Goal: Information Seeking & Learning: Learn about a topic

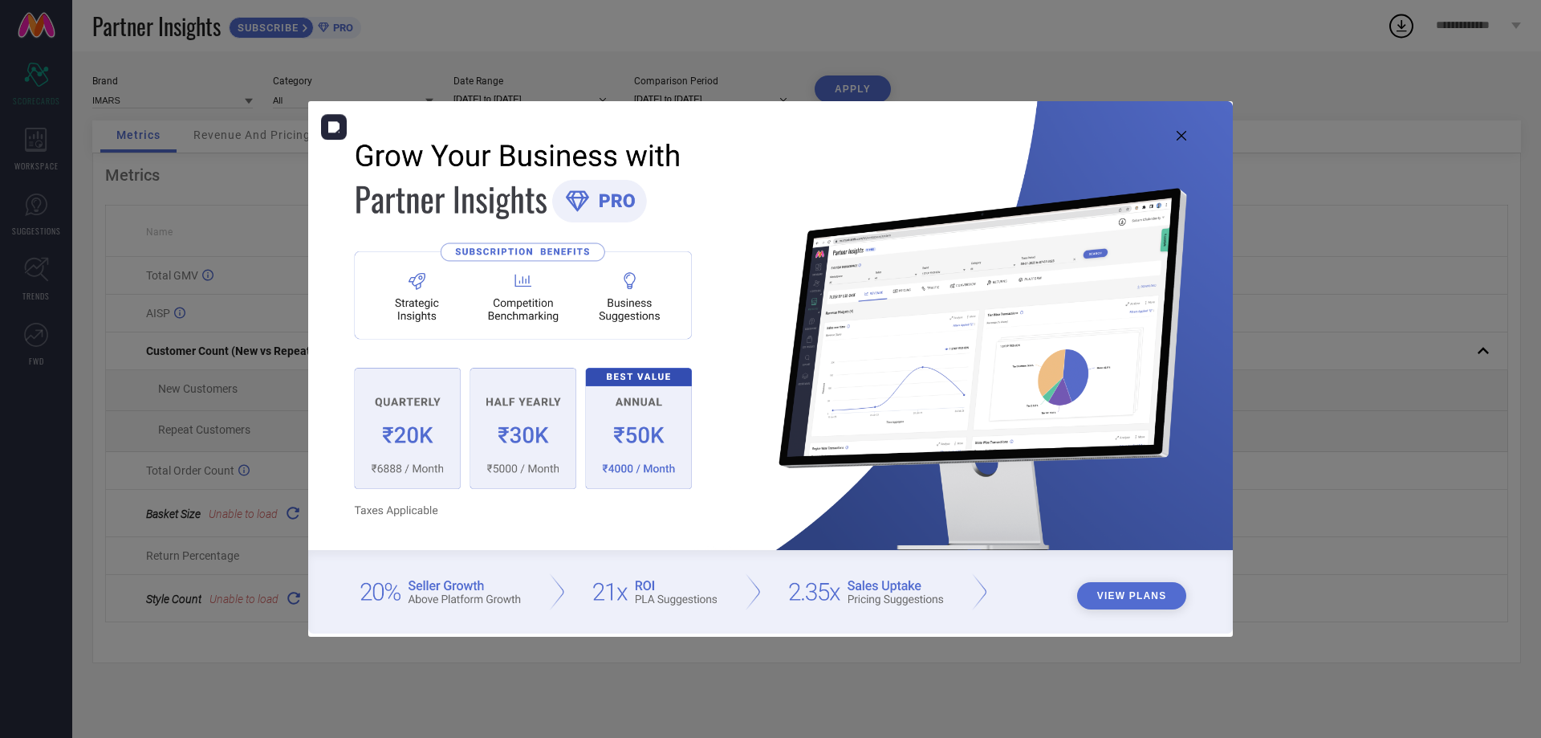
click at [1174, 132] on img at bounding box center [770, 366] width 925 height 531
click at [1185, 144] on img at bounding box center [770, 366] width 925 height 531
click at [1183, 137] on icon at bounding box center [1182, 136] width 10 height 10
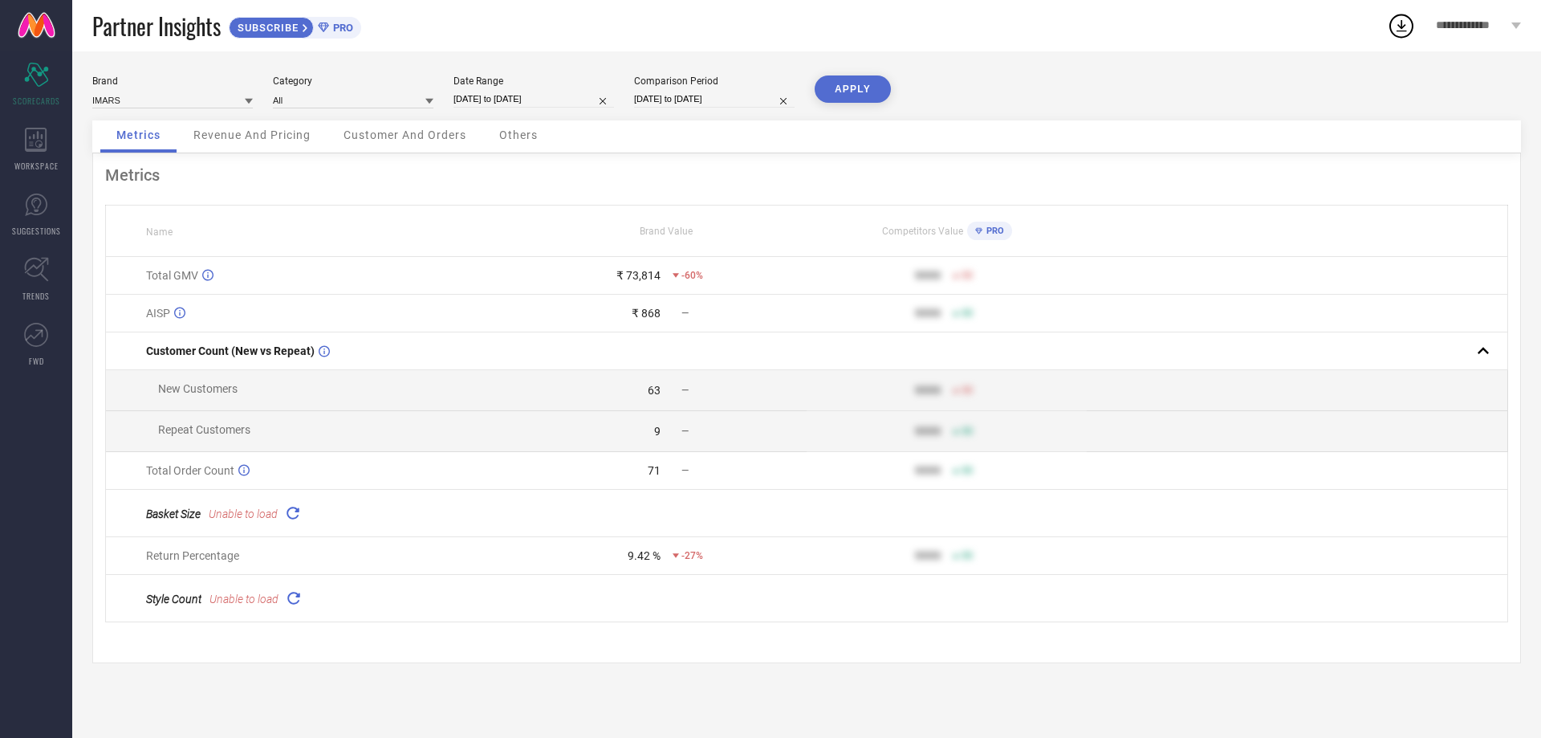
click at [249, 148] on div "Revenue And Pricing" at bounding box center [251, 136] width 149 height 32
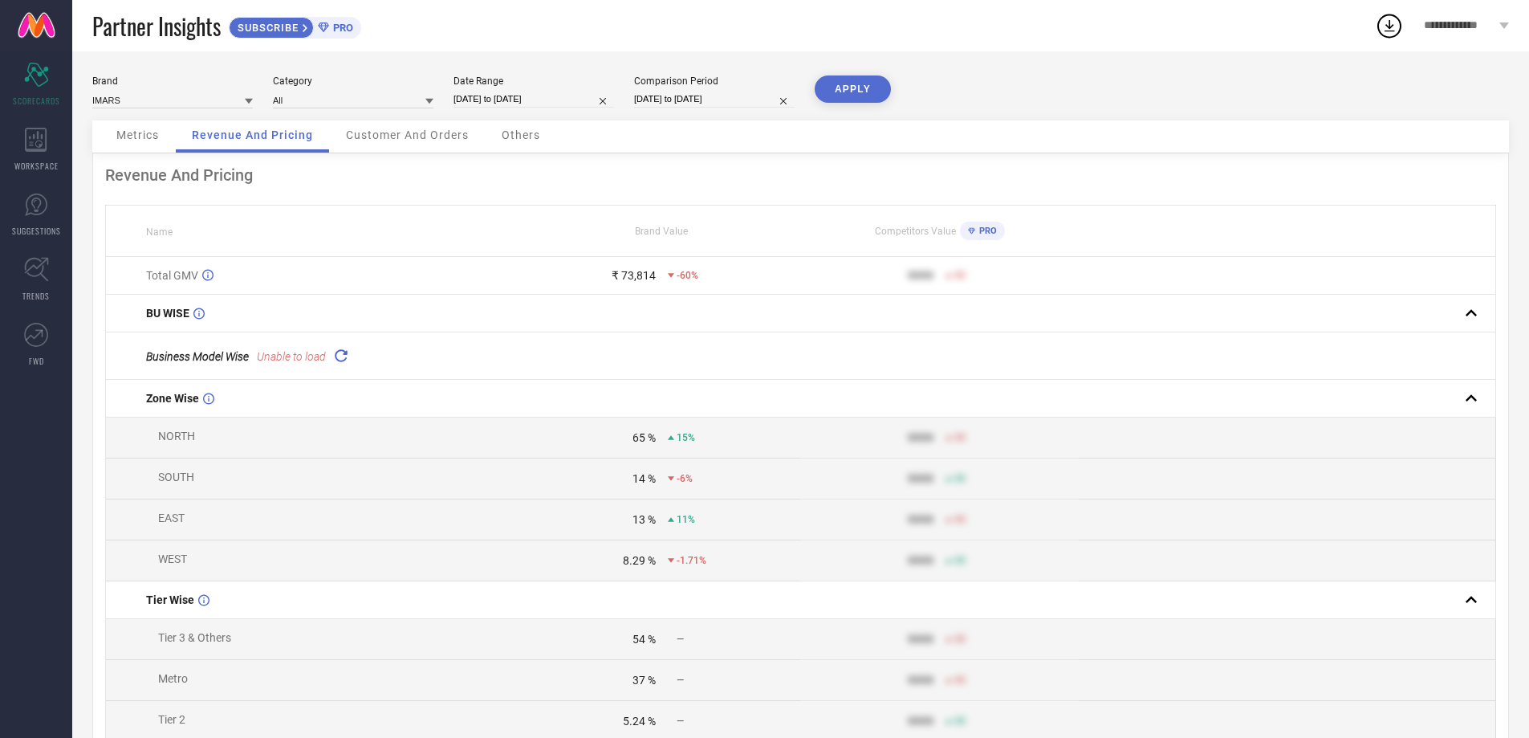
click at [346, 132] on span "Customer And Orders" at bounding box center [407, 134] width 123 height 13
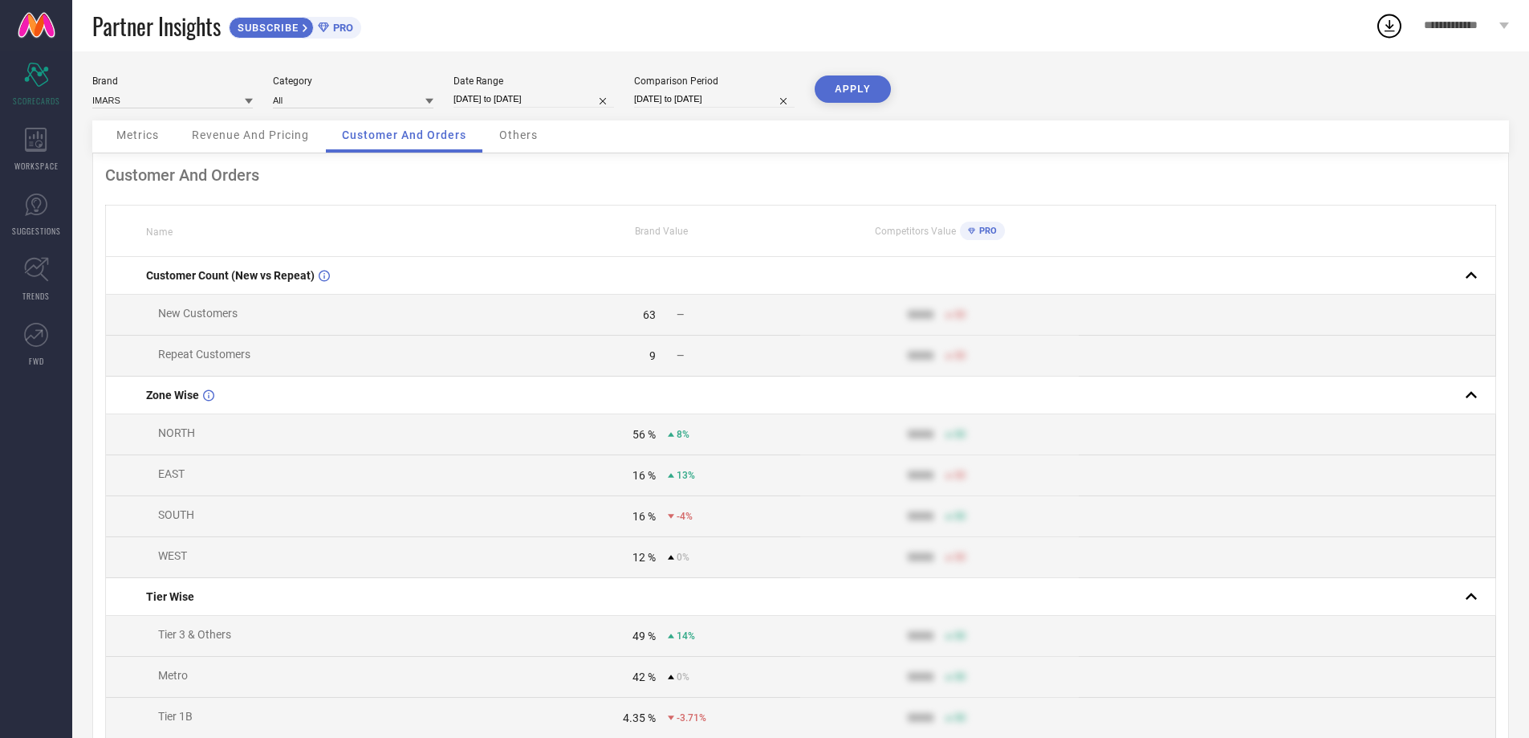
click at [502, 138] on span "Others" at bounding box center [518, 134] width 39 height 13
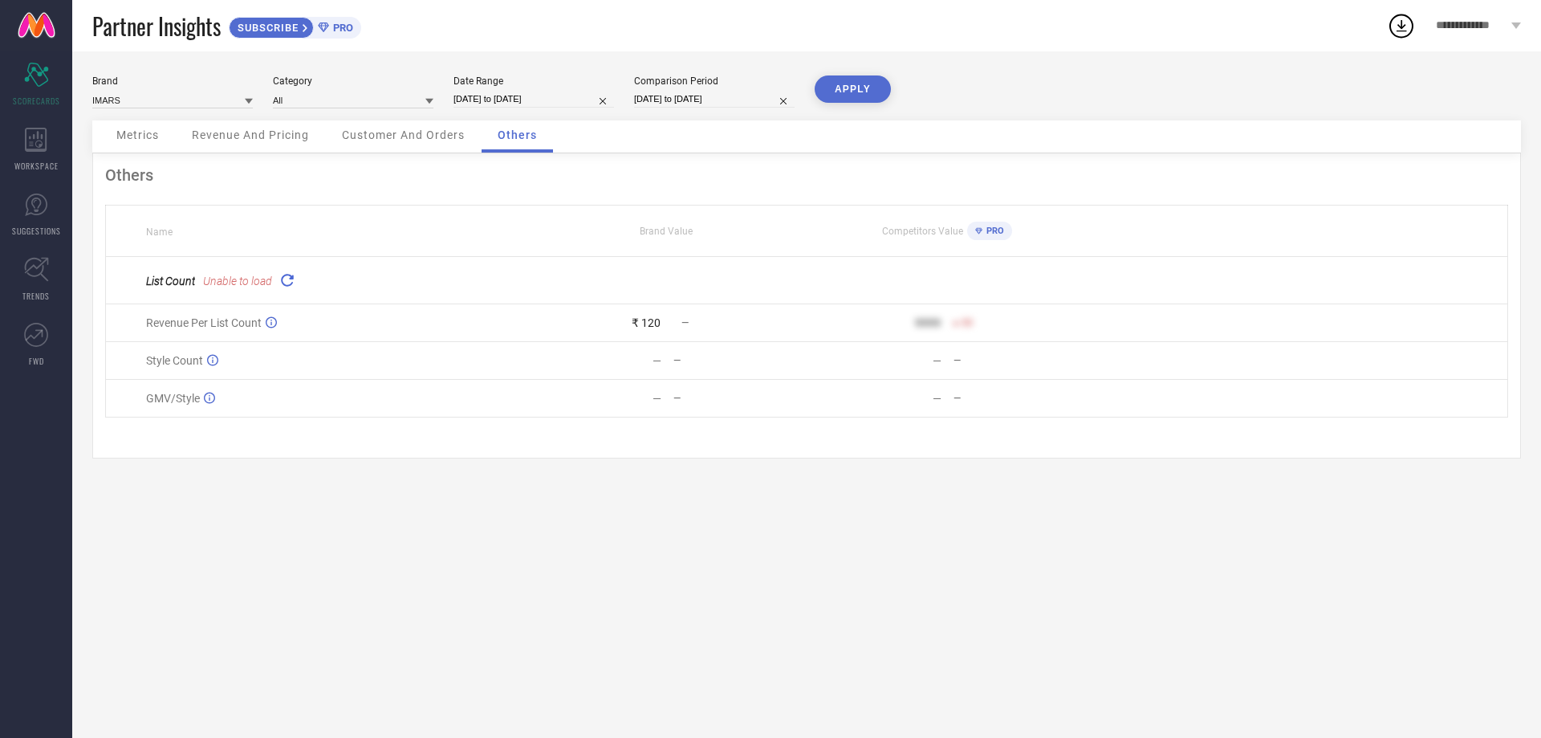
click at [157, 138] on span "Metrics" at bounding box center [137, 134] width 43 height 13
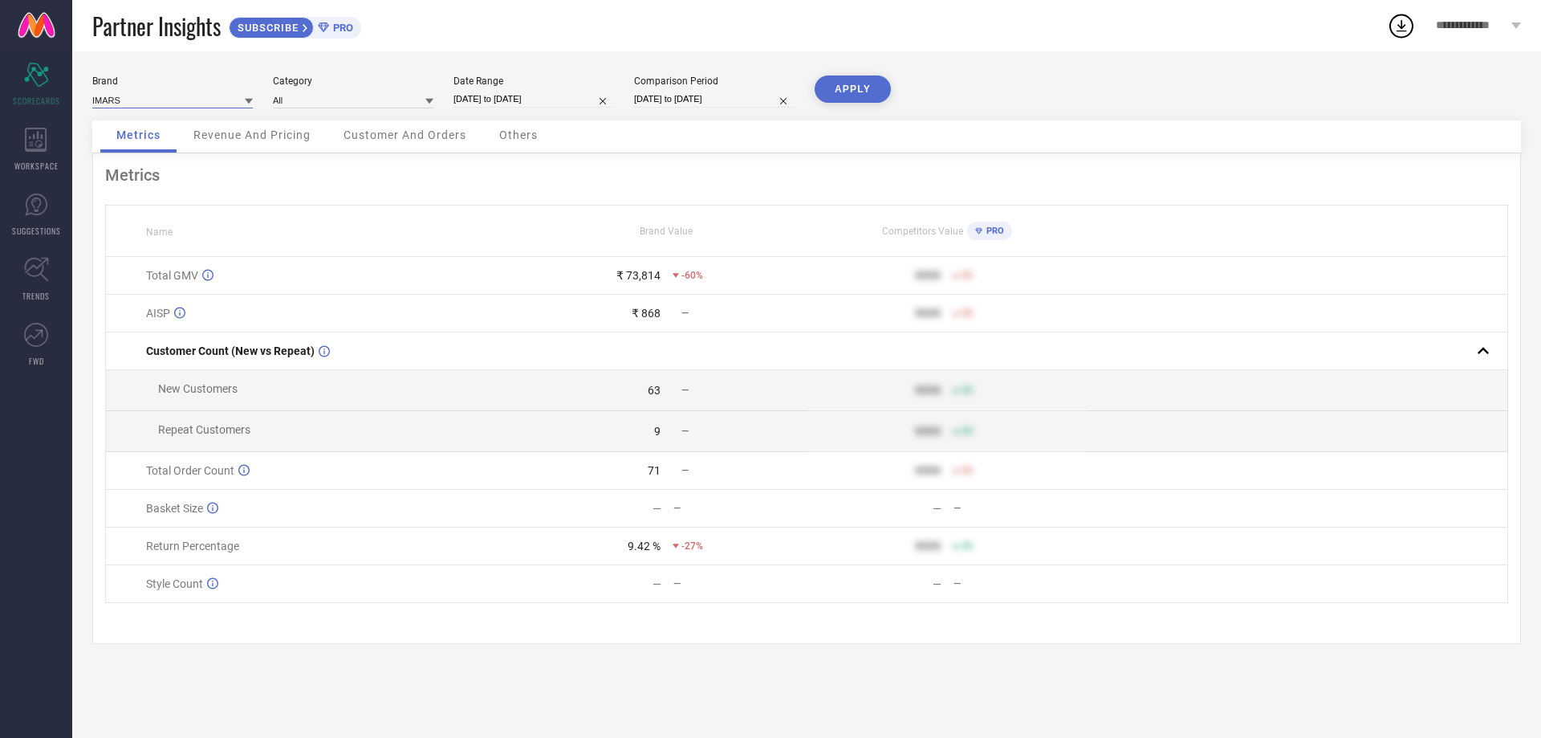
click at [161, 95] on input at bounding box center [172, 99] width 161 height 17
click at [327, 93] on input at bounding box center [353, 99] width 161 height 17
click at [513, 83] on div "Date Range" at bounding box center [533, 80] width 161 height 11
click at [20, 134] on div "WORKSPACE" at bounding box center [36, 149] width 72 height 64
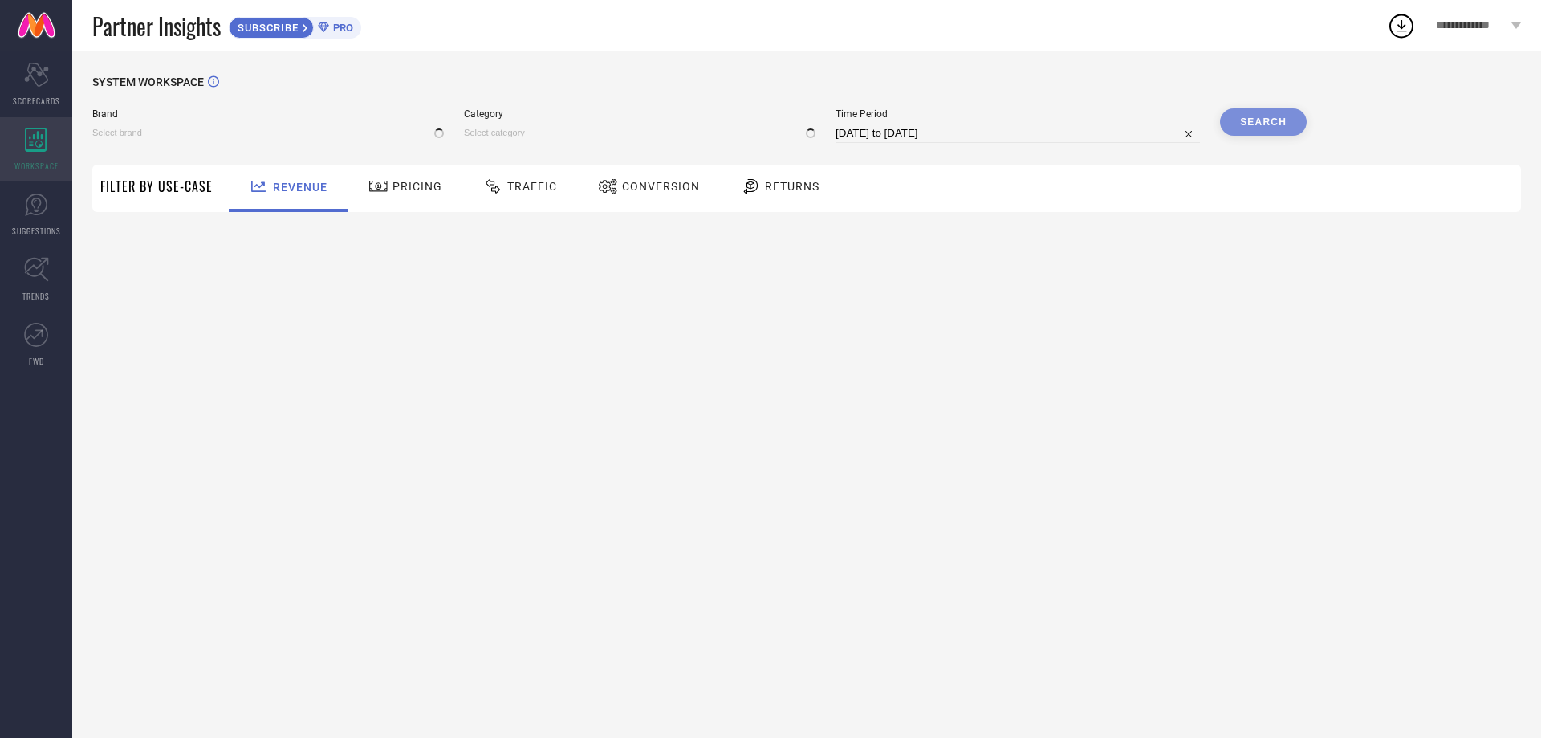
type input "IMARS"
type input "All"
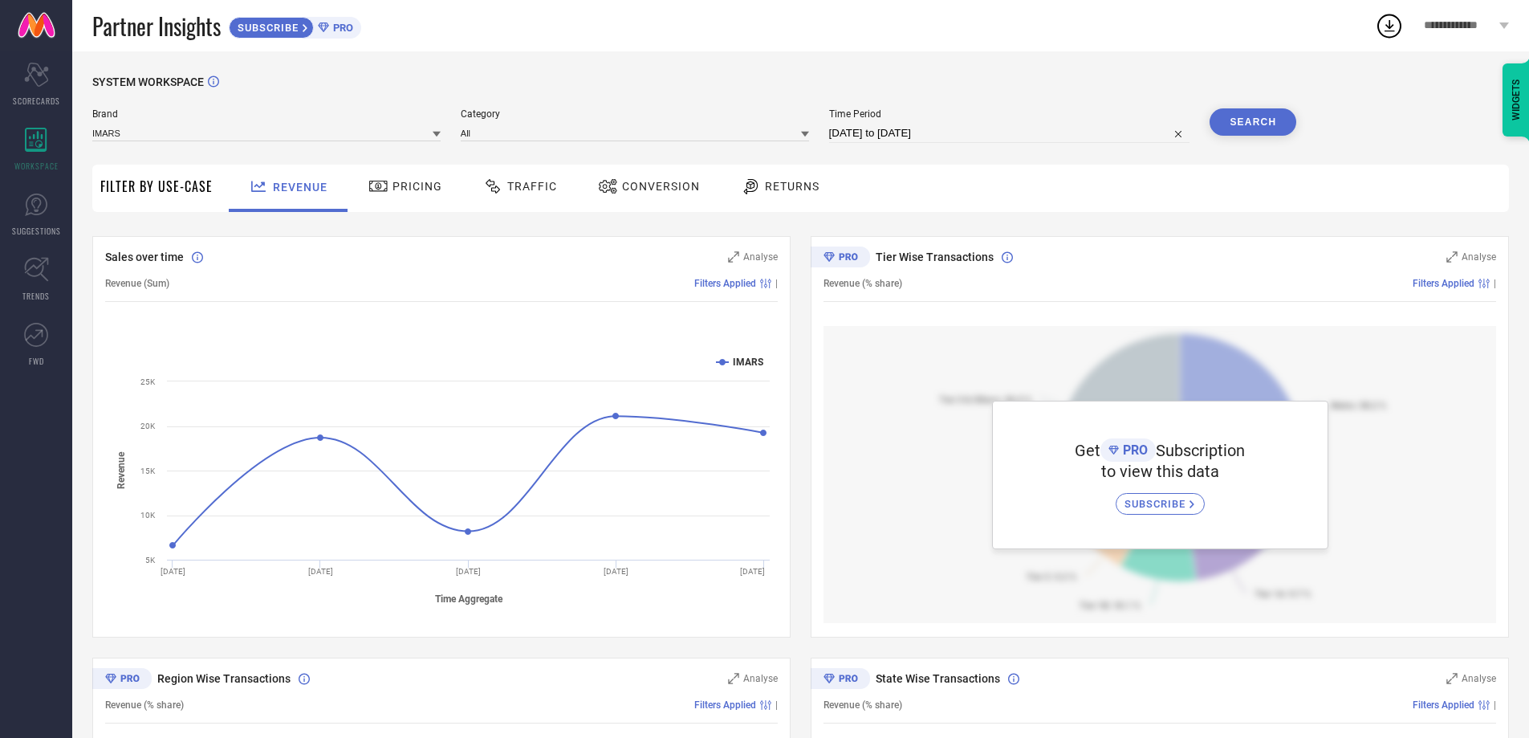
click at [164, 188] on span "Filter By Use-Case" at bounding box center [156, 186] width 112 height 19
click at [393, 178] on div "Pricing" at bounding box center [405, 186] width 82 height 27
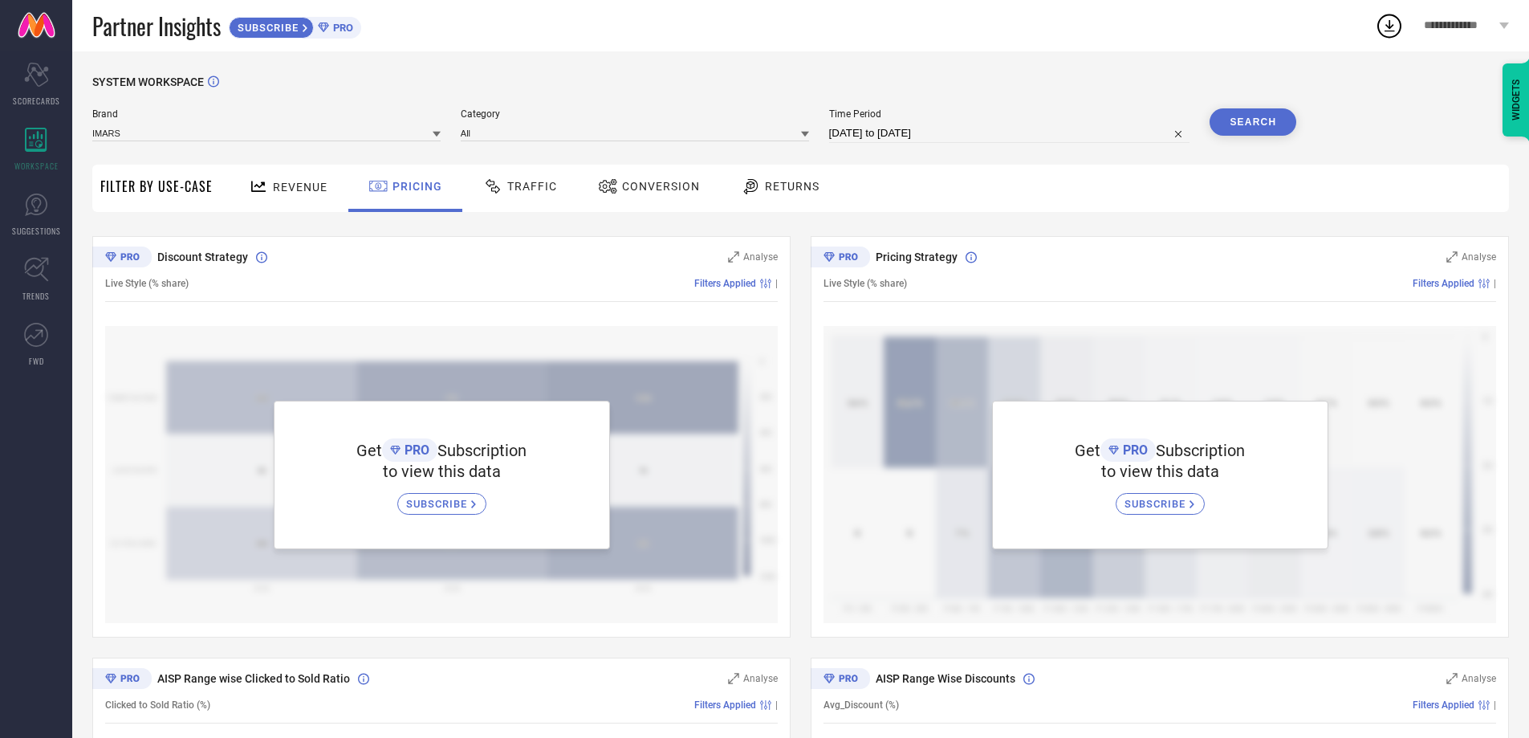
click at [506, 177] on div "Traffic" at bounding box center [520, 186] width 82 height 27
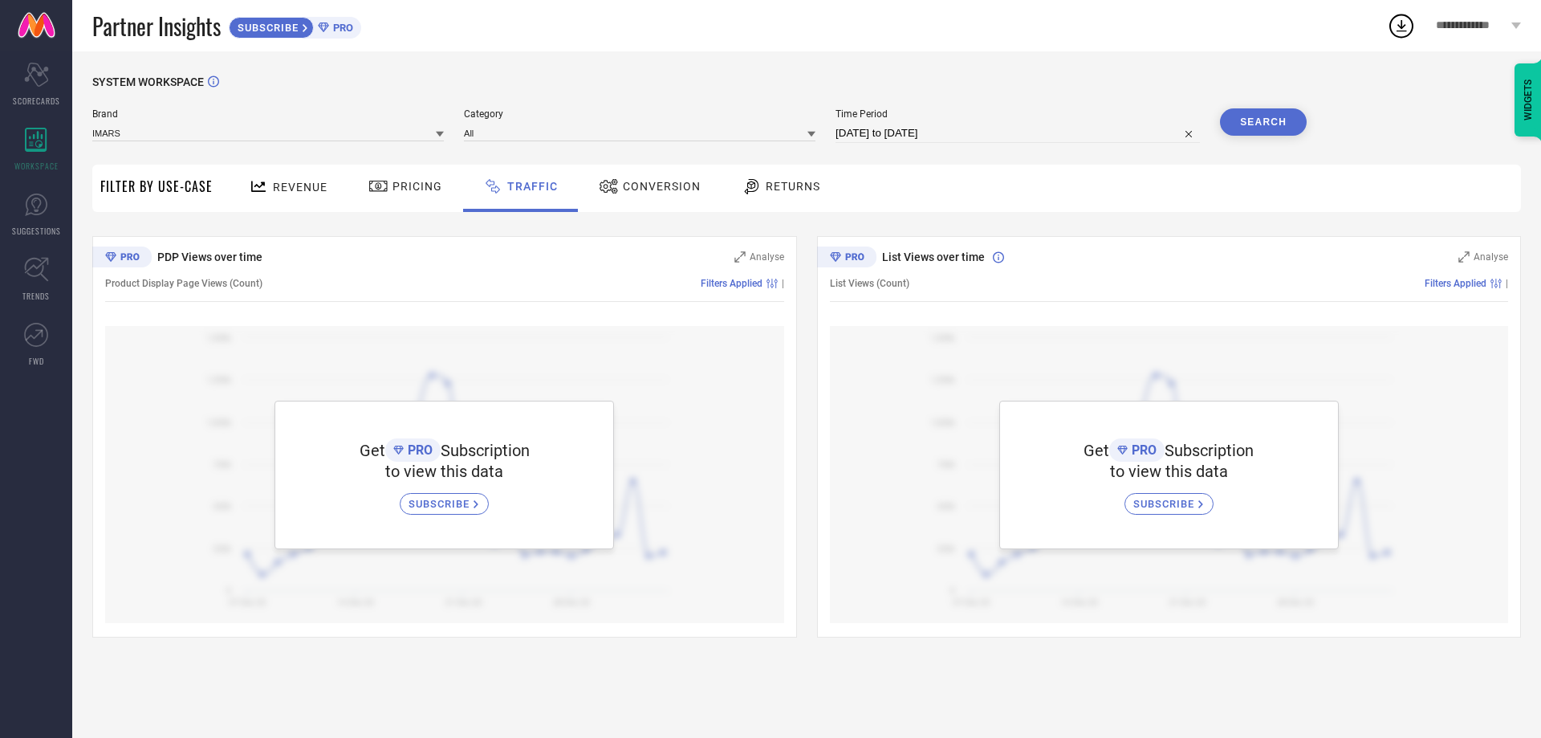
click at [674, 184] on span "Conversion" at bounding box center [662, 186] width 78 height 13
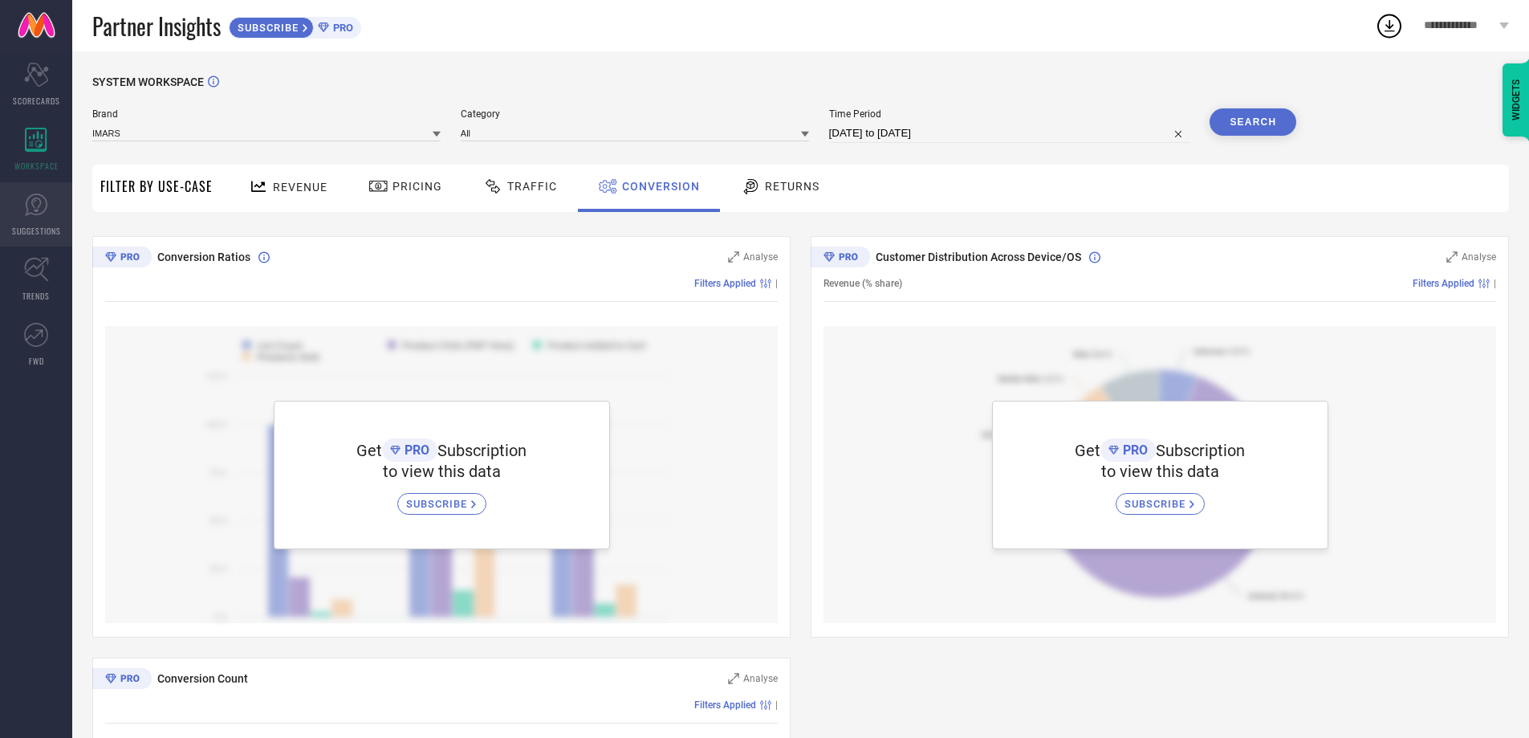
click at [61, 195] on link "SUGGESTIONS" at bounding box center [36, 214] width 72 height 64
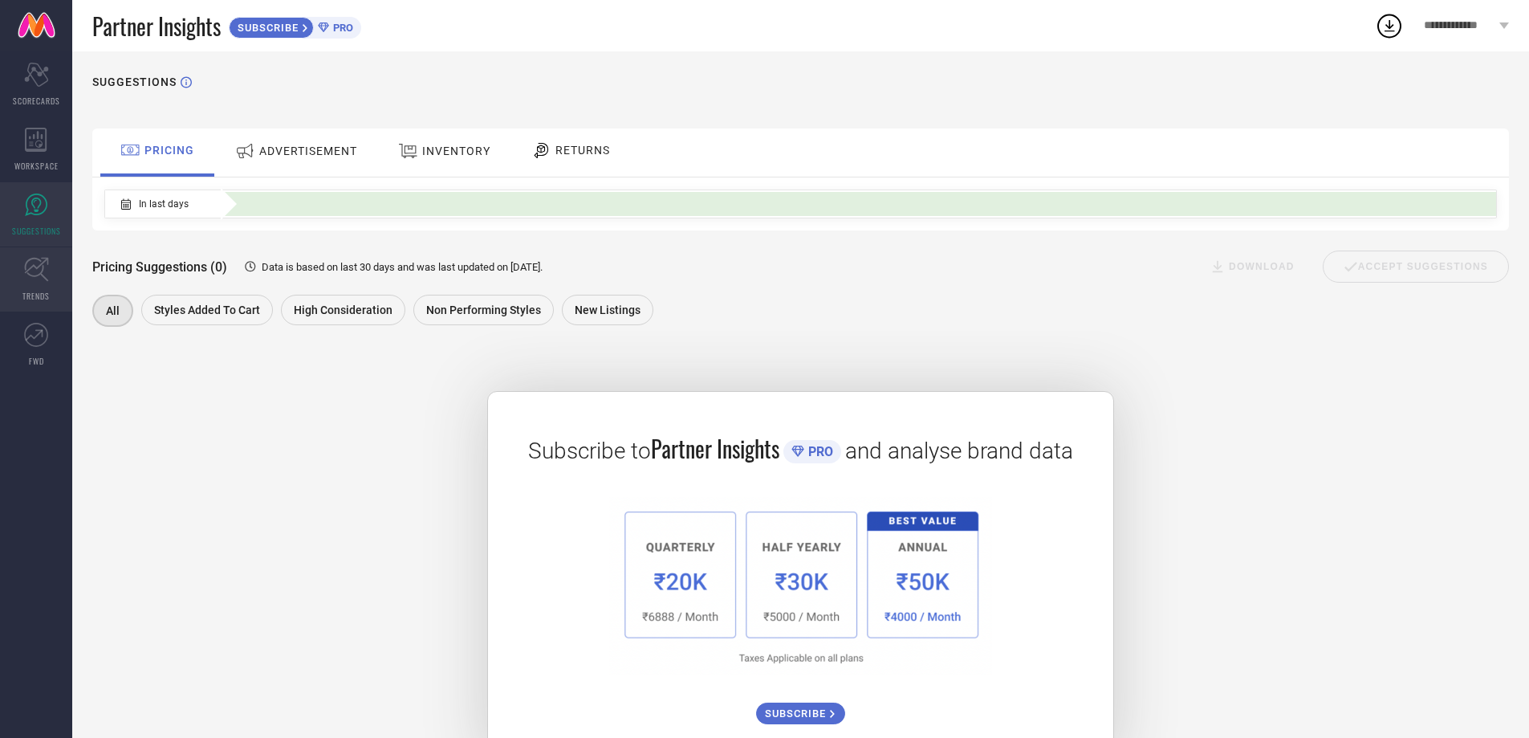
click at [22, 267] on link "TRENDS" at bounding box center [36, 279] width 72 height 64
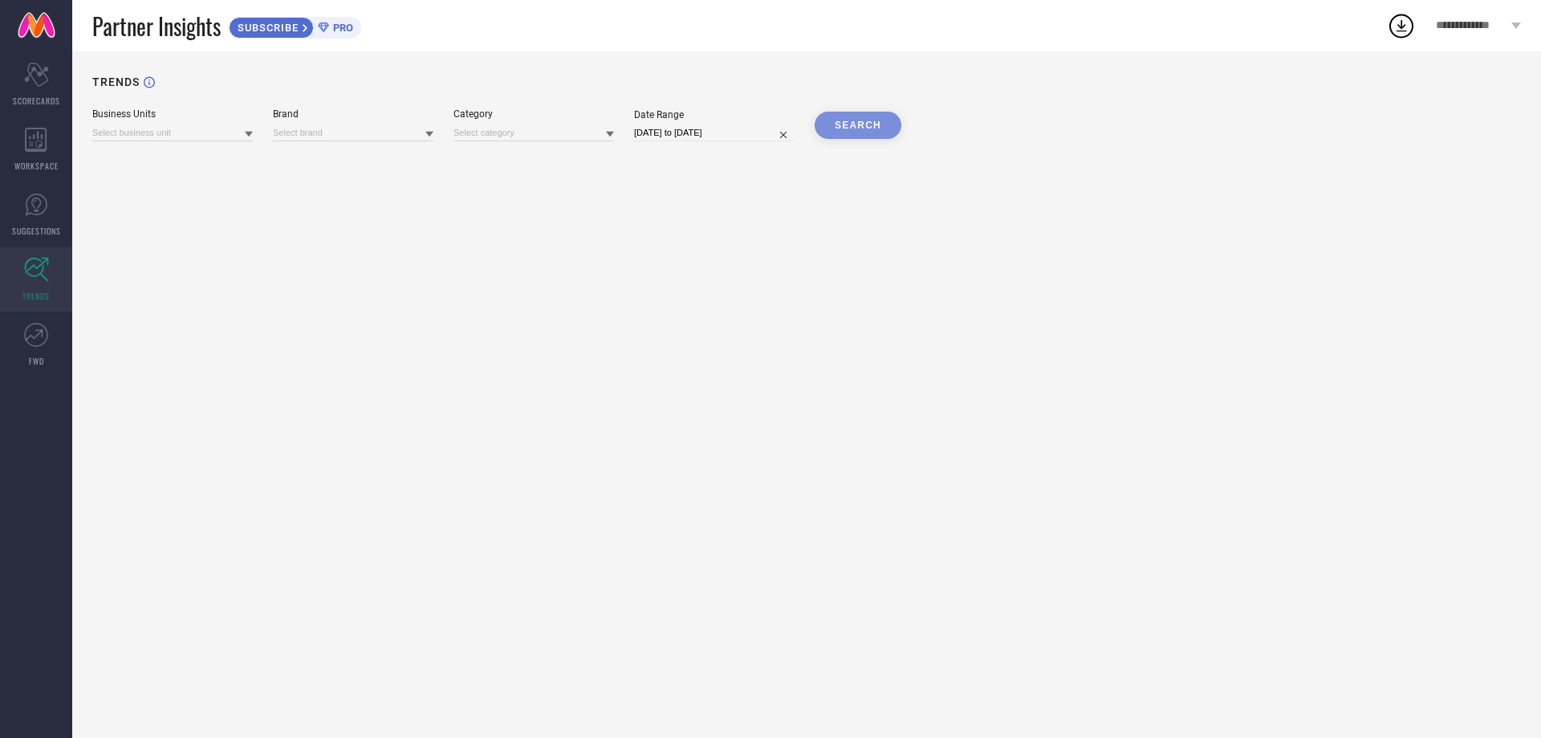
click at [141, 112] on div "Business Units" at bounding box center [172, 113] width 161 height 11
click at [154, 130] on input at bounding box center [172, 132] width 161 height 17
drag, startPoint x: 301, startPoint y: 112, endPoint x: 335, endPoint y: 121, distance: 35.1
click at [308, 116] on div "Brand" at bounding box center [353, 113] width 161 height 11
click at [338, 122] on div "Brand" at bounding box center [353, 124] width 161 height 33
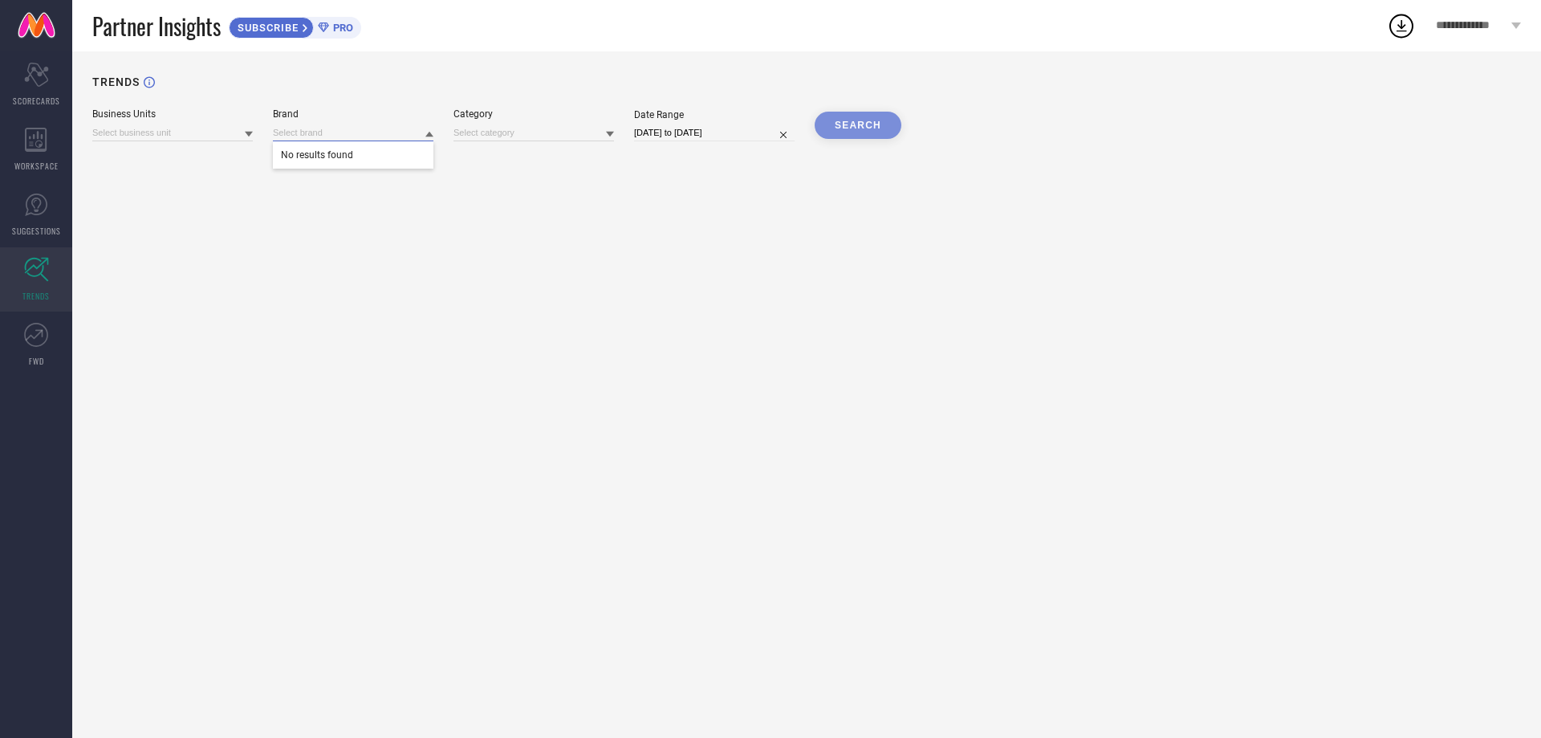
click at [370, 132] on input at bounding box center [353, 132] width 161 height 17
click at [453, 135] on input at bounding box center [533, 132] width 161 height 17
click at [708, 142] on div "TRENDS Business Units Brand Category No results found Date Range [DATE] to [DAT…" at bounding box center [806, 394] width 1469 height 686
click at [17, 341] on link "FWD" at bounding box center [36, 344] width 72 height 64
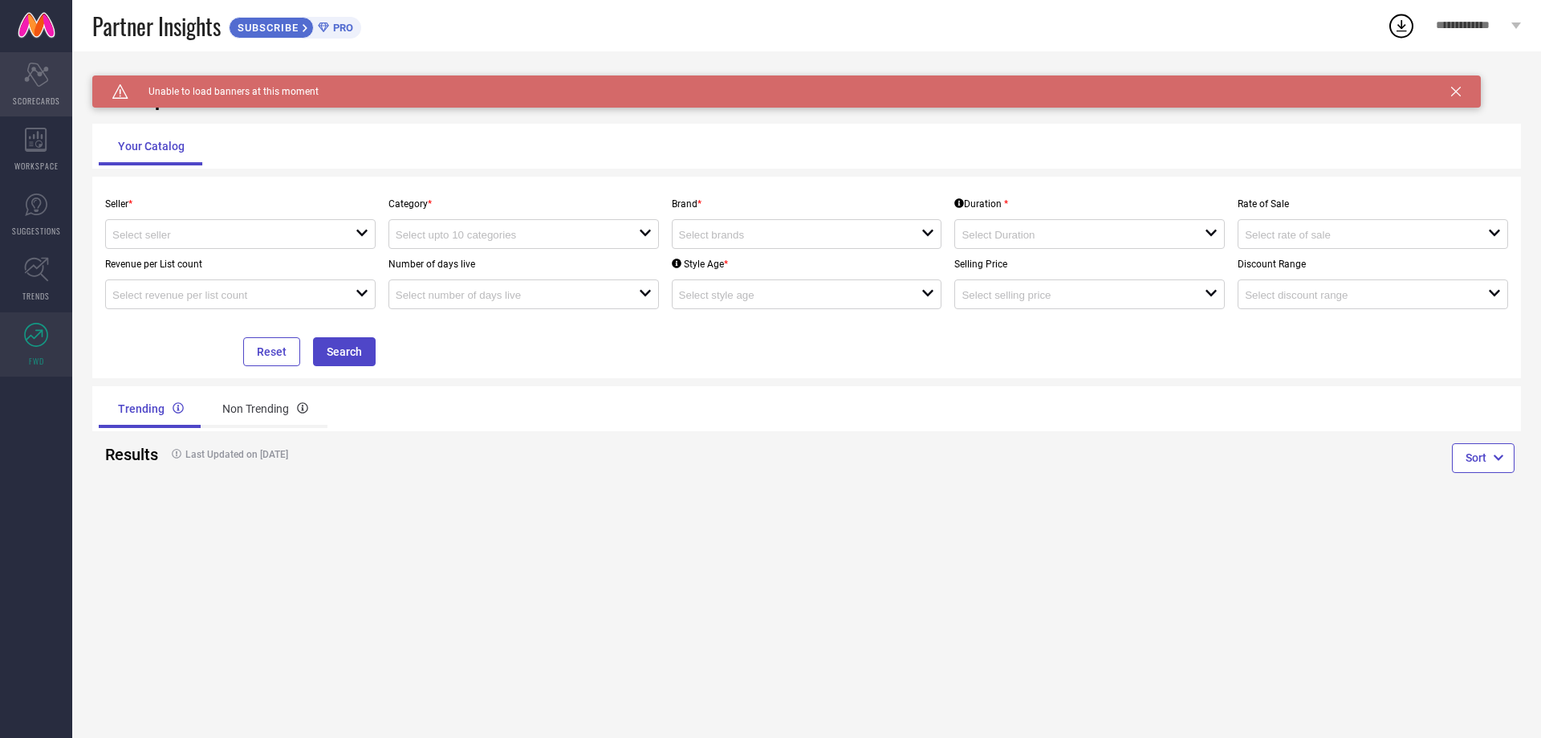
click at [44, 70] on icon at bounding box center [36, 75] width 24 height 24
